Goal: Obtain resource: Download file/media

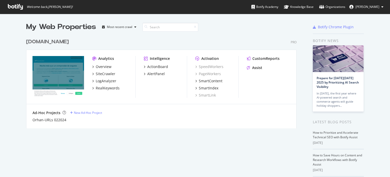
scroll to position [173, 382]
click at [106, 87] on div "RealKeywords" at bounding box center [108, 87] width 24 height 5
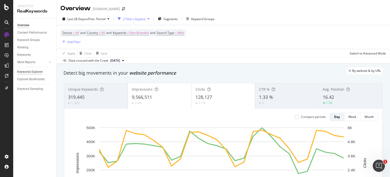
click at [28, 72] on div "Keywords Explorer" at bounding box center [29, 71] width 25 height 5
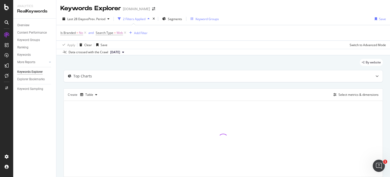
click at [212, 18] on div "Keyword Groups" at bounding box center [207, 19] width 23 height 4
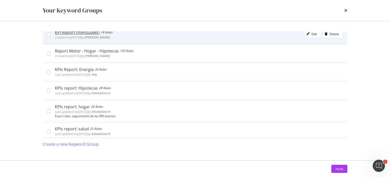
scroll to position [178, 0]
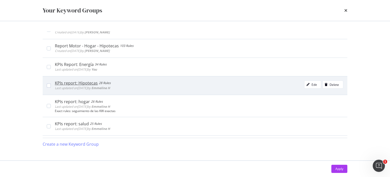
click at [82, 82] on div "KPIs report: Hipotecas" at bounding box center [76, 82] width 43 height 5
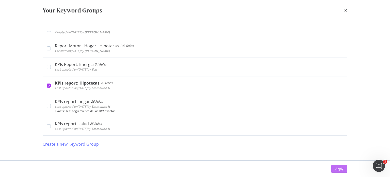
click at [344, 167] on button "Apply" at bounding box center [340, 168] width 16 height 8
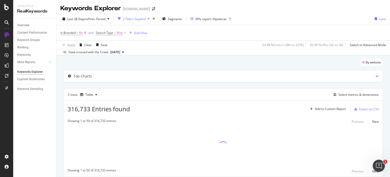
click at [86, 33] on icon at bounding box center [85, 32] width 4 height 5
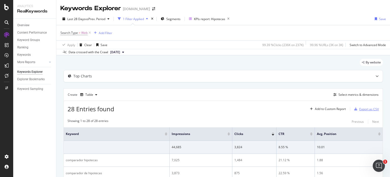
click at [366, 110] on div "Export as CSV" at bounding box center [370, 109] width 20 height 4
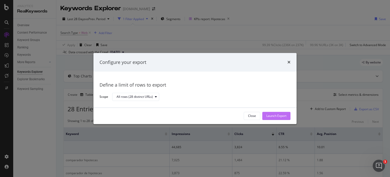
click at [281, 116] on div "Launch Export" at bounding box center [277, 116] width 20 height 4
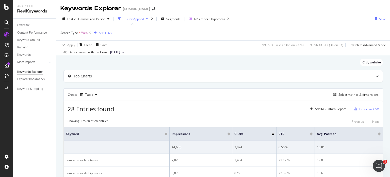
click at [271, 17] on div "Last 28 Days vs Prev. Period 1 Filter Applied Segments KPIs report: Hipotecas S…" at bounding box center [223, 20] width 334 height 10
